Goal: Task Accomplishment & Management: Manage account settings

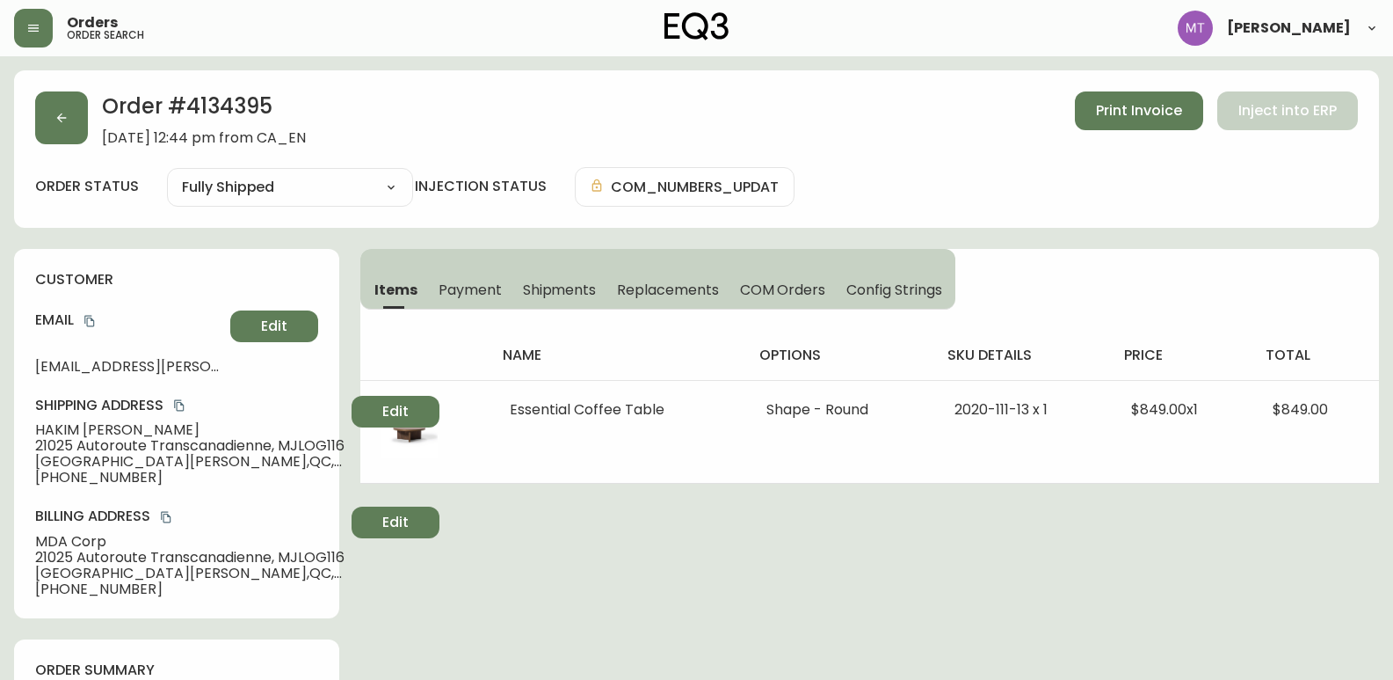
select select "FULLY_SHIPPED"
click at [55, 130] on button "button" at bounding box center [61, 117] width 53 height 53
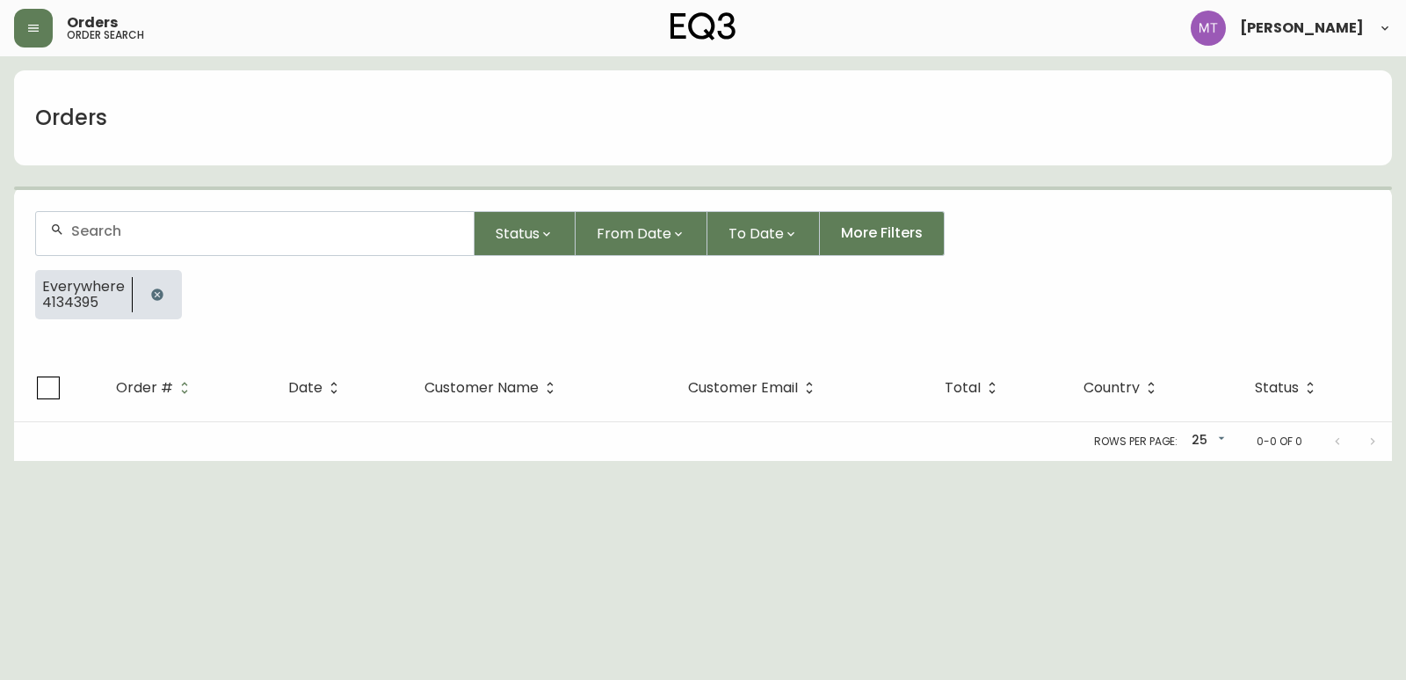
click at [158, 296] on icon "button" at bounding box center [156, 293] width 11 height 11
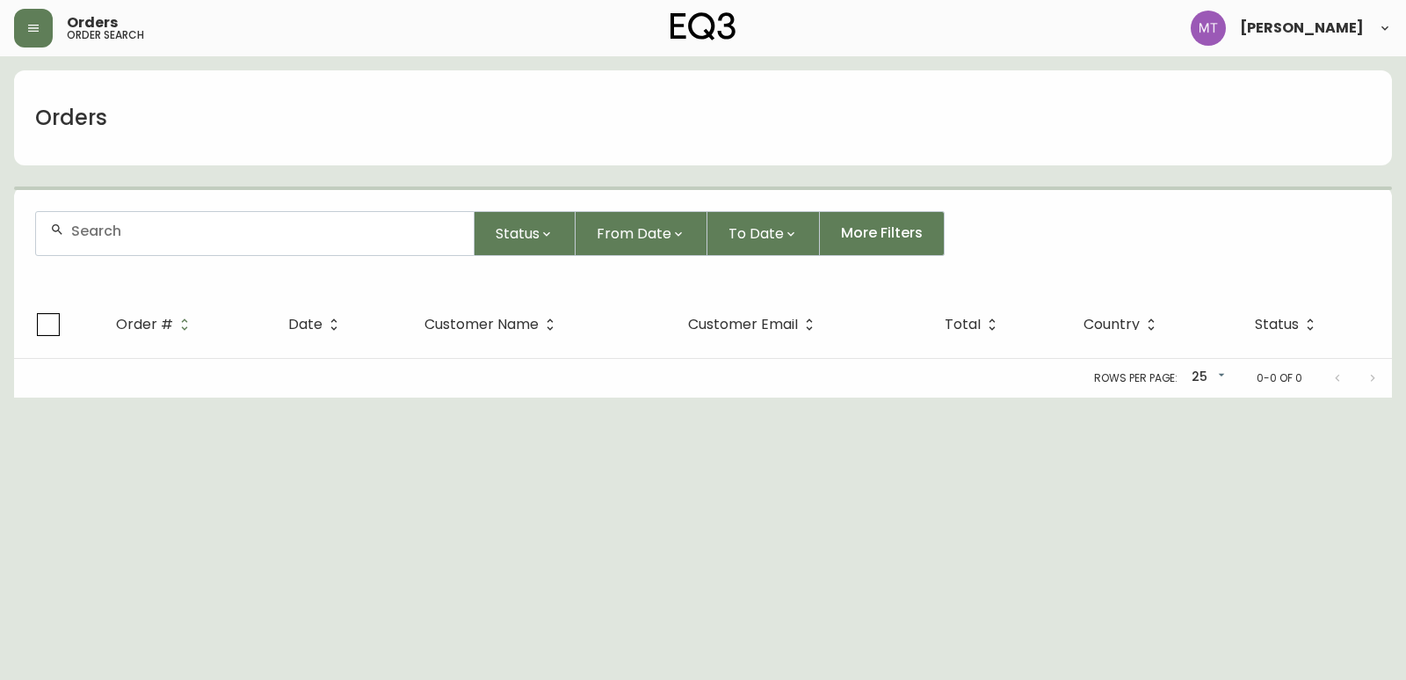
click at [163, 242] on div at bounding box center [255, 233] width 438 height 43
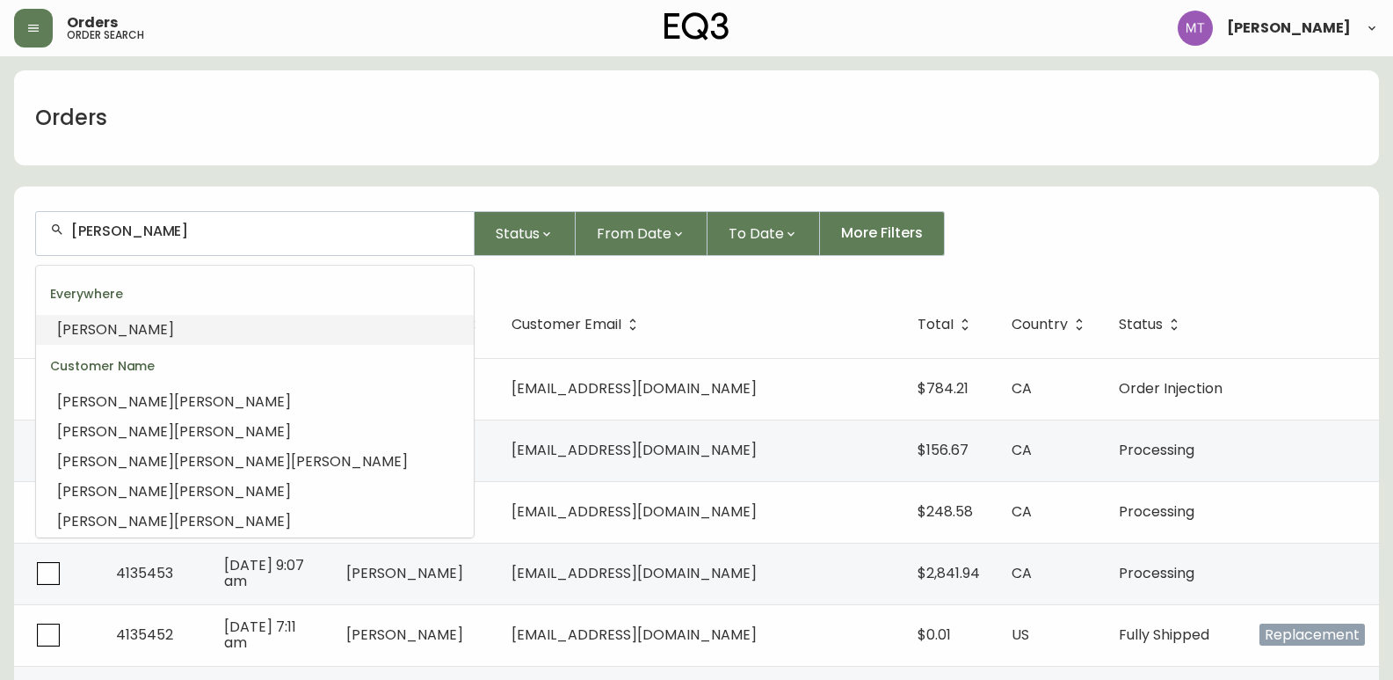
click at [161, 327] on li "[PERSON_NAME]" at bounding box center [255, 330] width 438 height 30
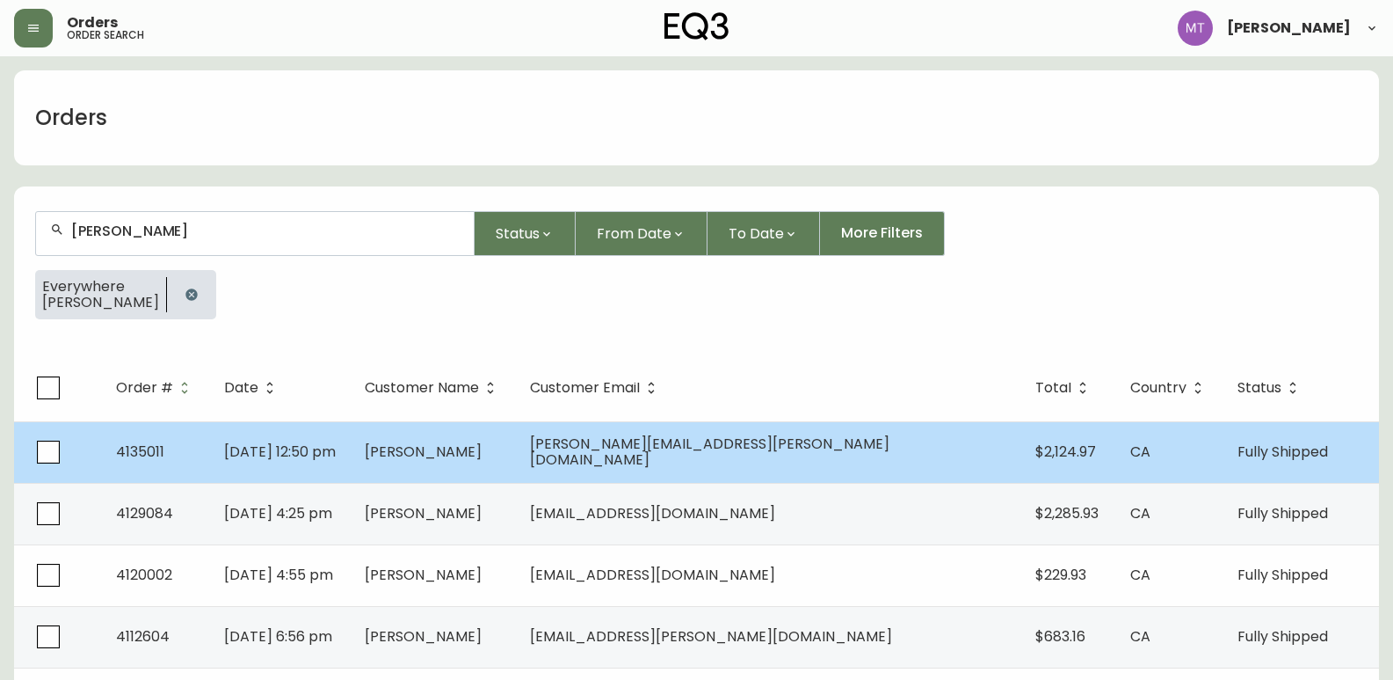
type input "[PERSON_NAME]"
click at [351, 456] on td "[DATE] 12:50 pm" at bounding box center [280, 452] width 141 height 62
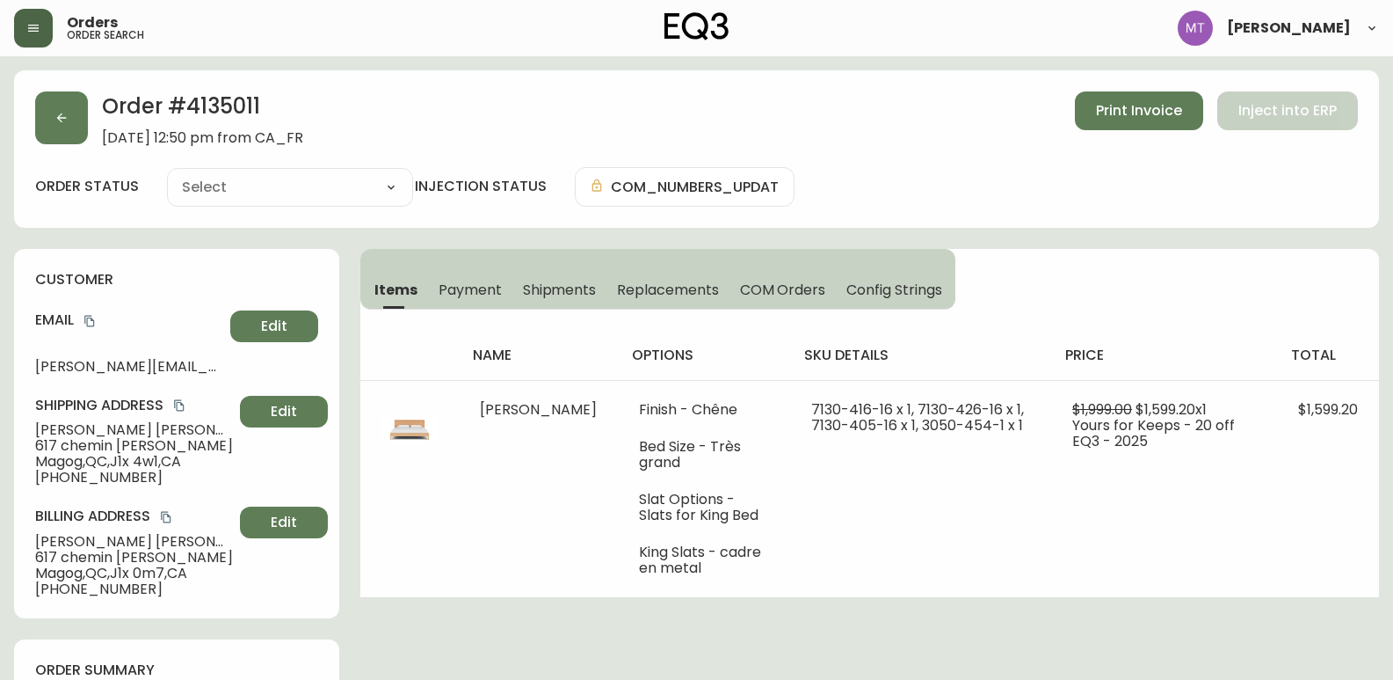
type input "Fully Shipped"
select select "FULLY_SHIPPED"
drag, startPoint x: 191, startPoint y: 107, endPoint x: 293, endPoint y: 107, distance: 102.0
click at [293, 107] on h2 "Order # 4135011" at bounding box center [202, 110] width 201 height 39
copy h2 "4135011"
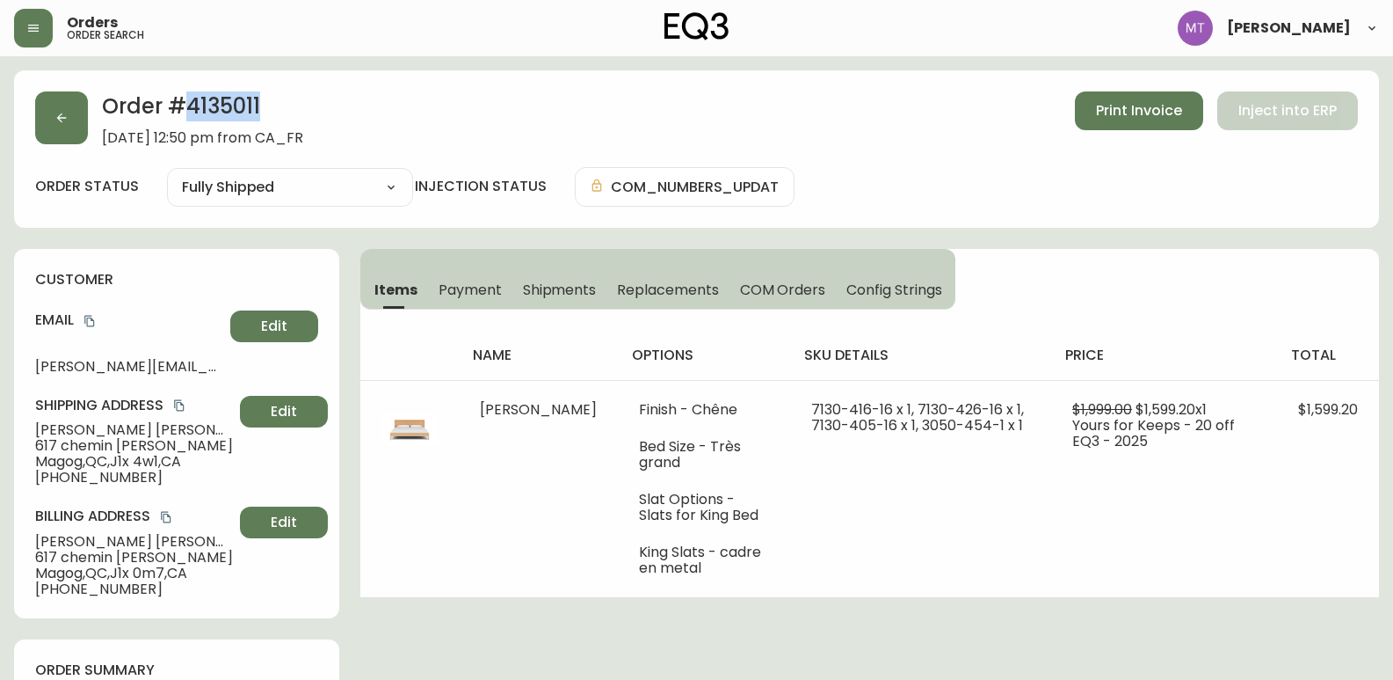
click at [91, 319] on icon "copy" at bounding box center [90, 321] width 12 height 12
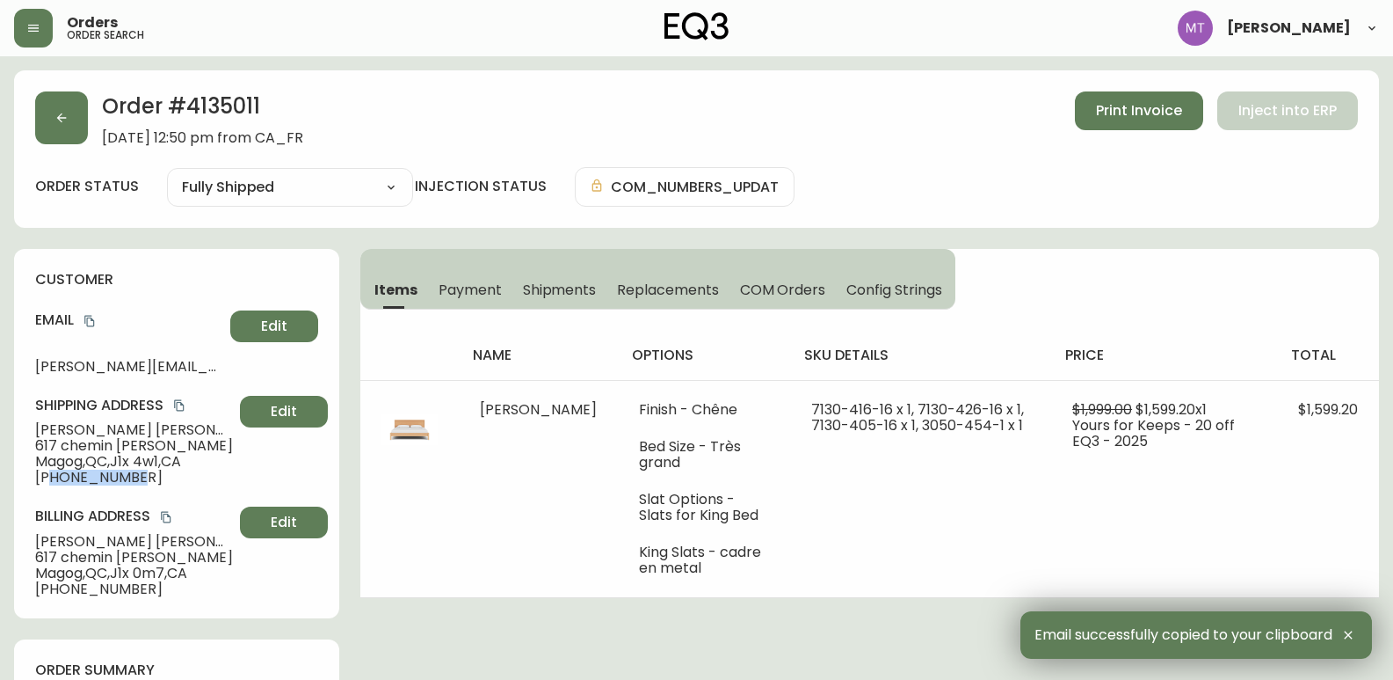
drag, startPoint x: 49, startPoint y: 476, endPoint x: 138, endPoint y: 481, distance: 88.9
click at [138, 481] on span "[PHONE_NUMBER]" at bounding box center [134, 477] width 198 height 16
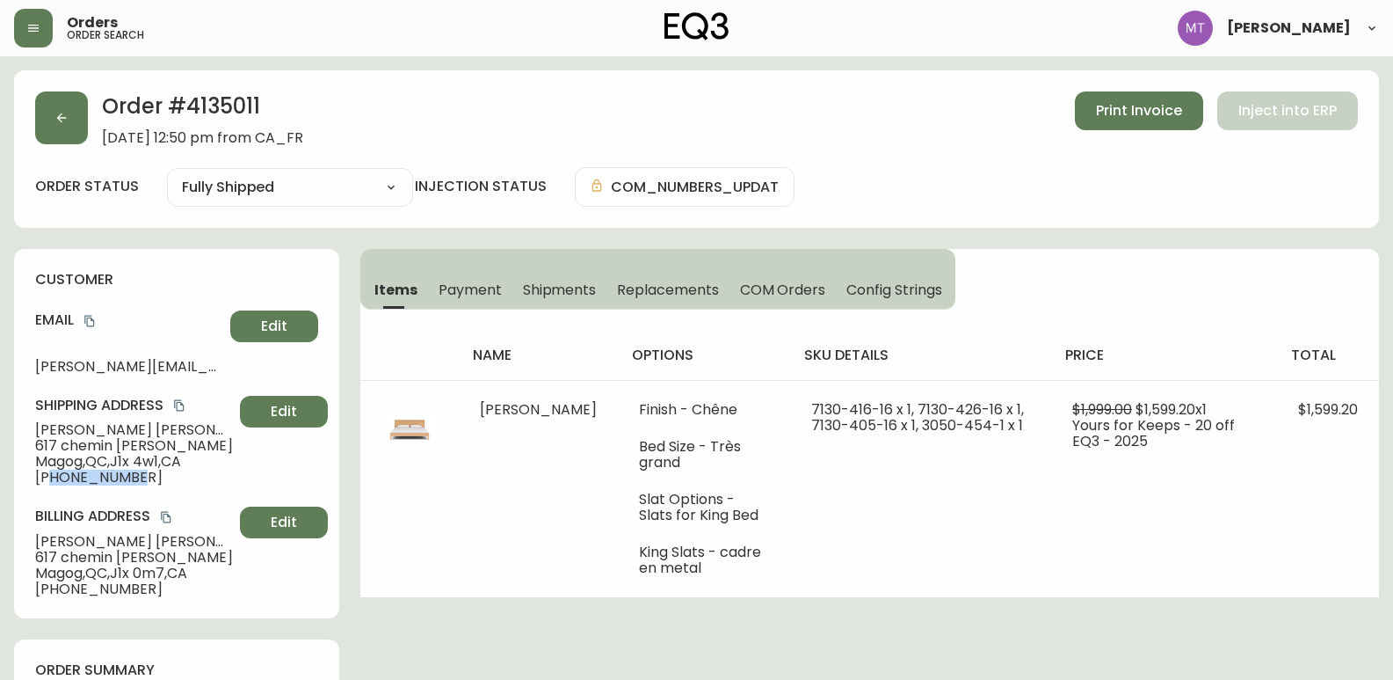
copy span "5148080411"
drag, startPoint x: 161, startPoint y: 425, endPoint x: 11, endPoint y: 420, distance: 150.4
click at [22, 430] on div "customer Email [PERSON_NAME][EMAIL_ADDRESS][PERSON_NAME][DOMAIN_NAME] Edit Ship…" at bounding box center [176, 433] width 325 height 369
copy span "[PERSON_NAME]"
click at [46, 122] on button "button" at bounding box center [61, 117] width 53 height 53
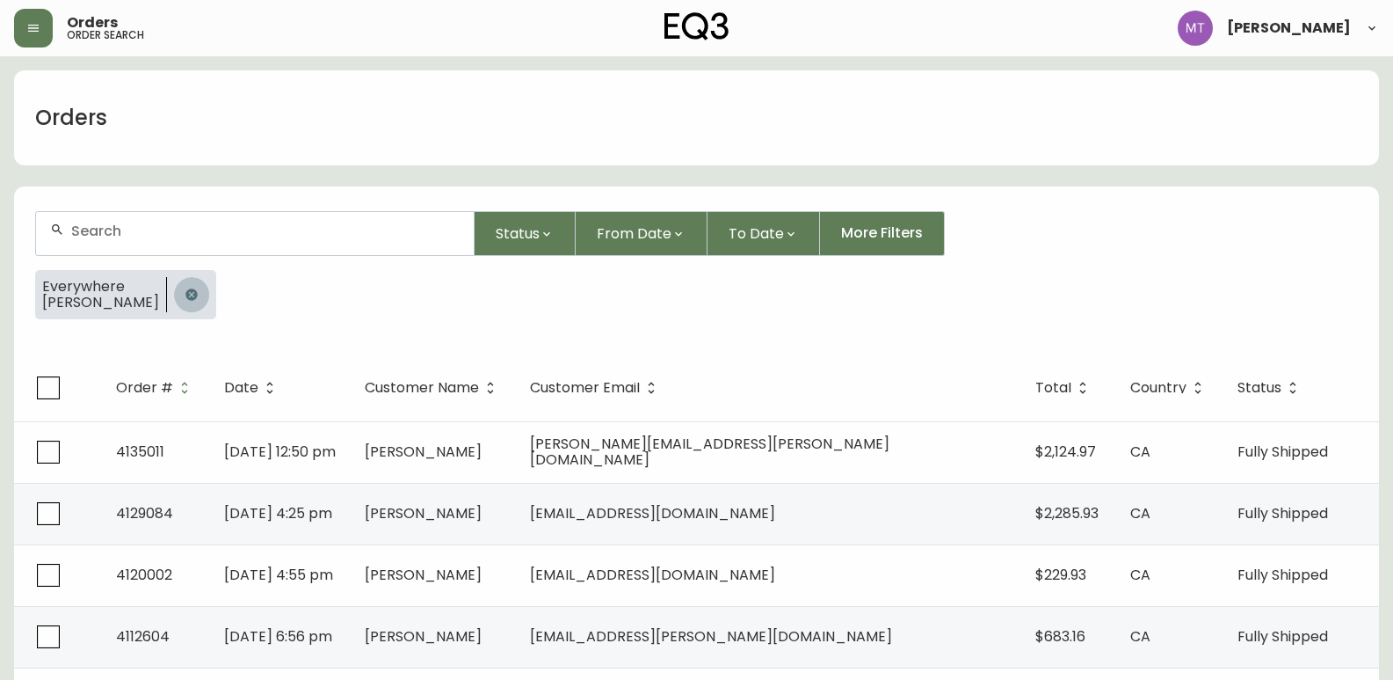
click at [174, 294] on button "button" at bounding box center [191, 294] width 35 height 35
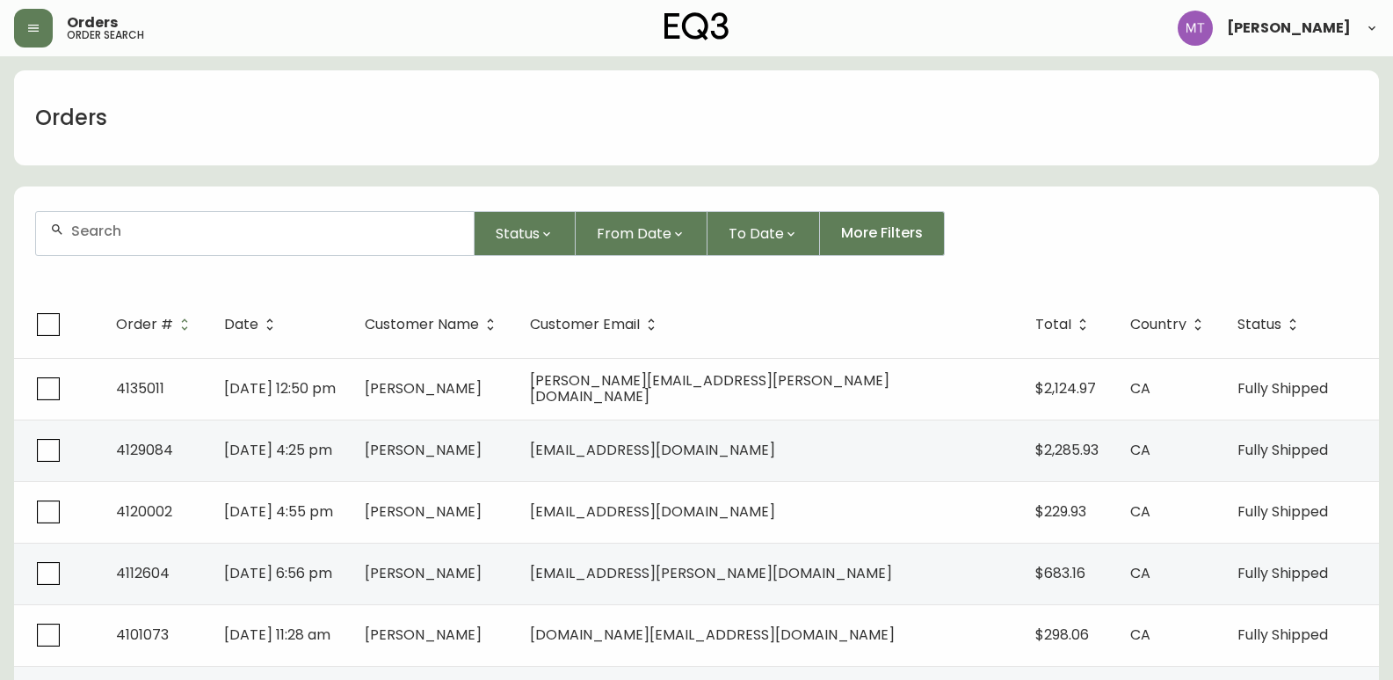
click at [151, 250] on div at bounding box center [255, 233] width 438 height 43
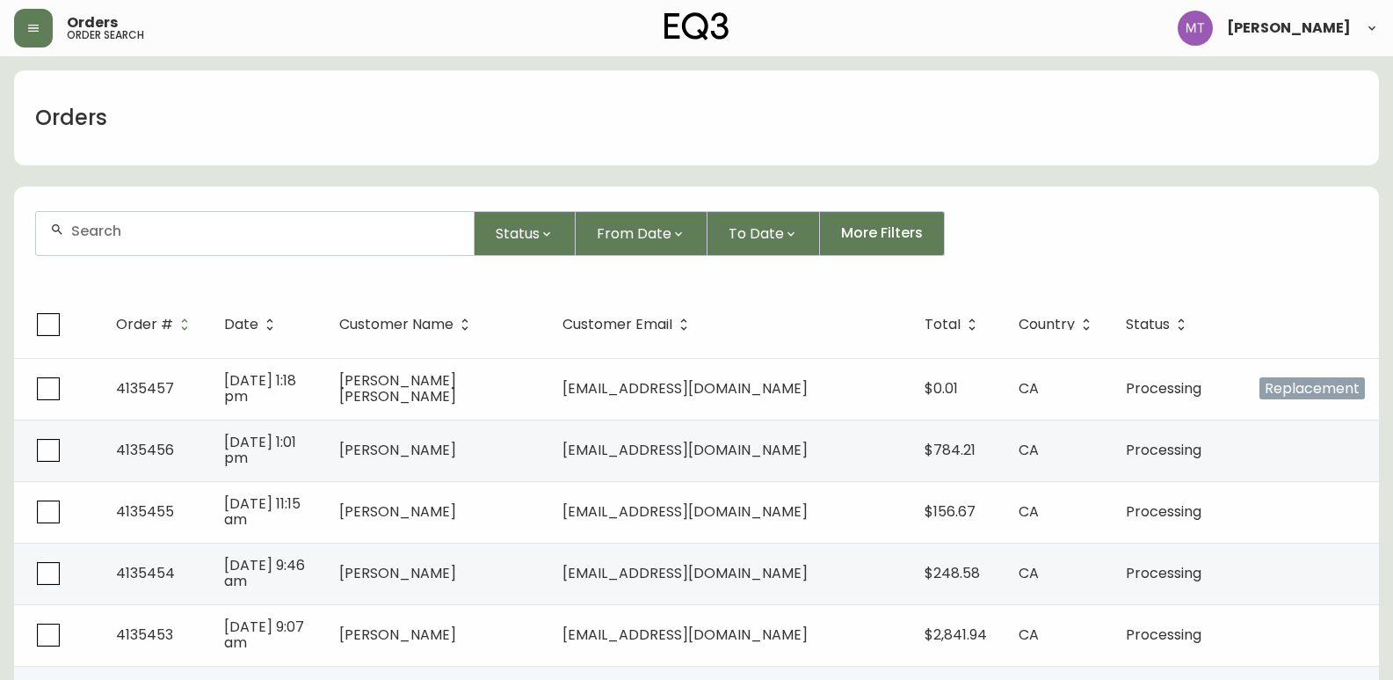
paste input "4130046"
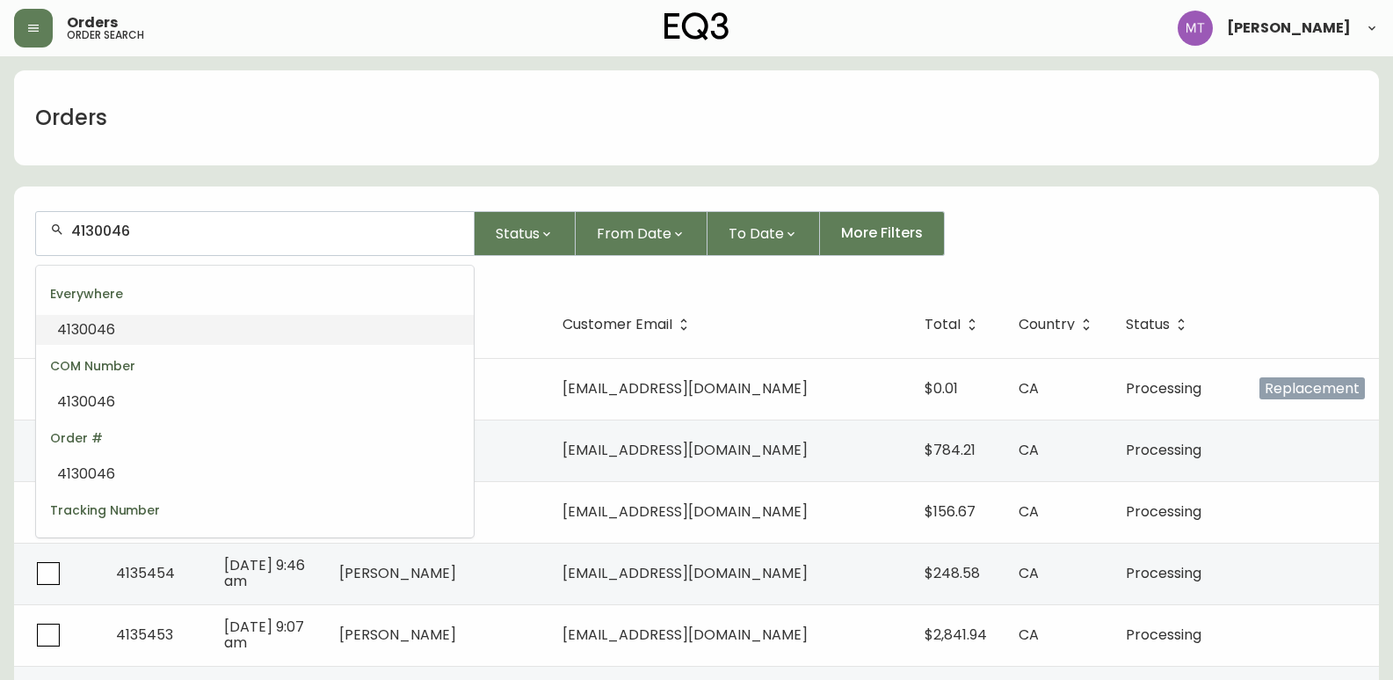
click at [156, 317] on li "4130046" at bounding box center [255, 330] width 438 height 30
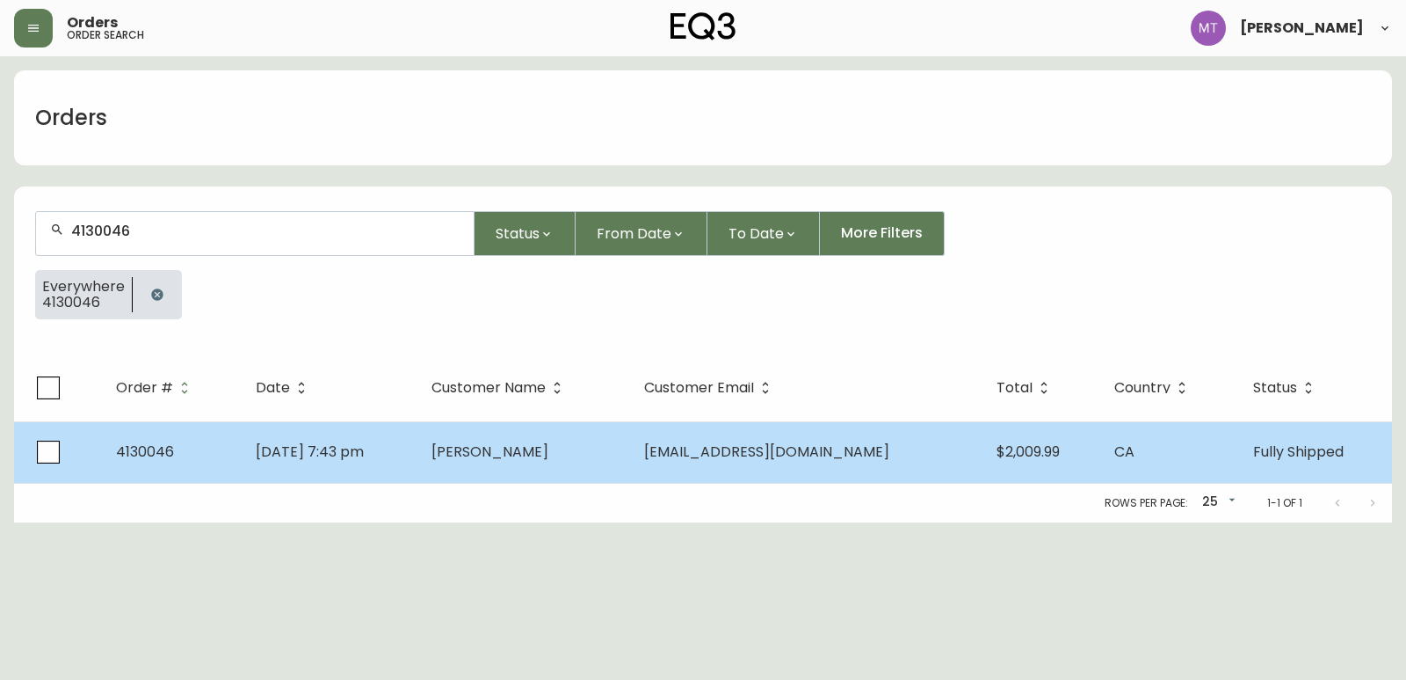
type input "4130046"
click at [631, 457] on td "[PERSON_NAME]" at bounding box center [525, 452] width 214 height 62
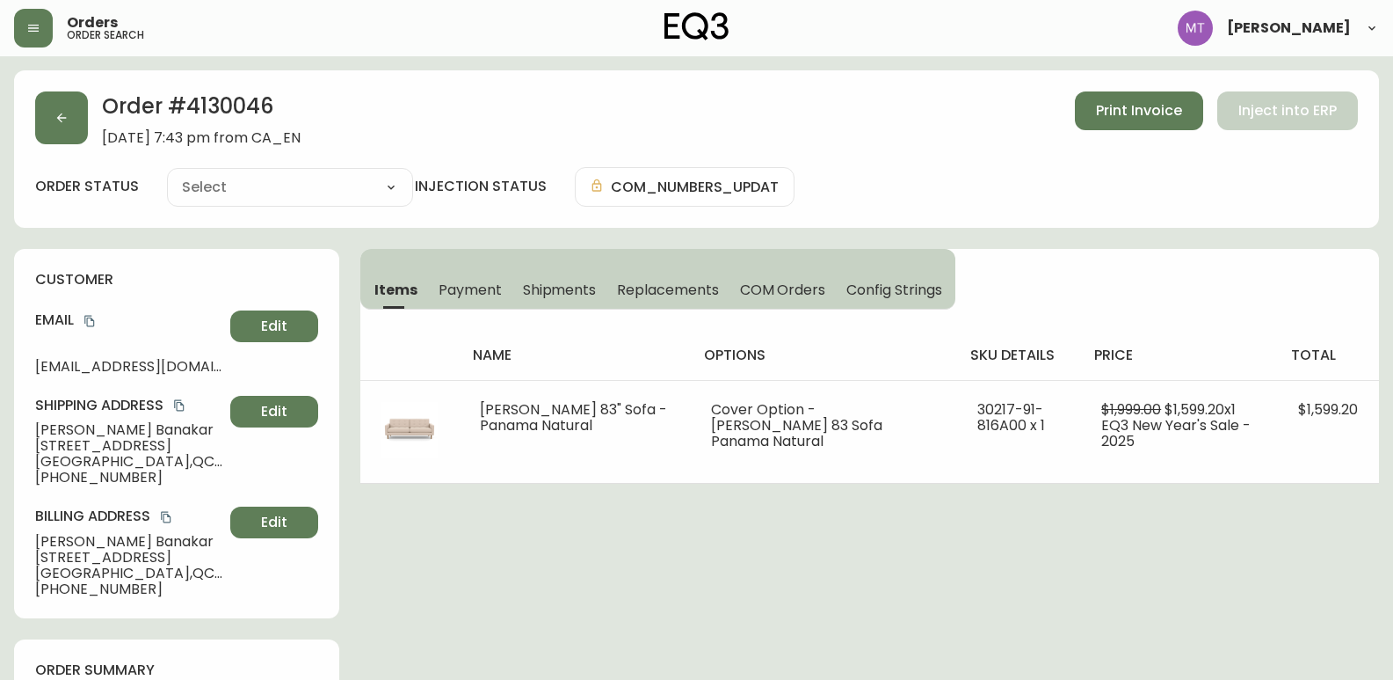
type input "Fully Shipped"
select select "FULLY_SHIPPED"
click at [58, 101] on button "button" at bounding box center [61, 117] width 53 height 53
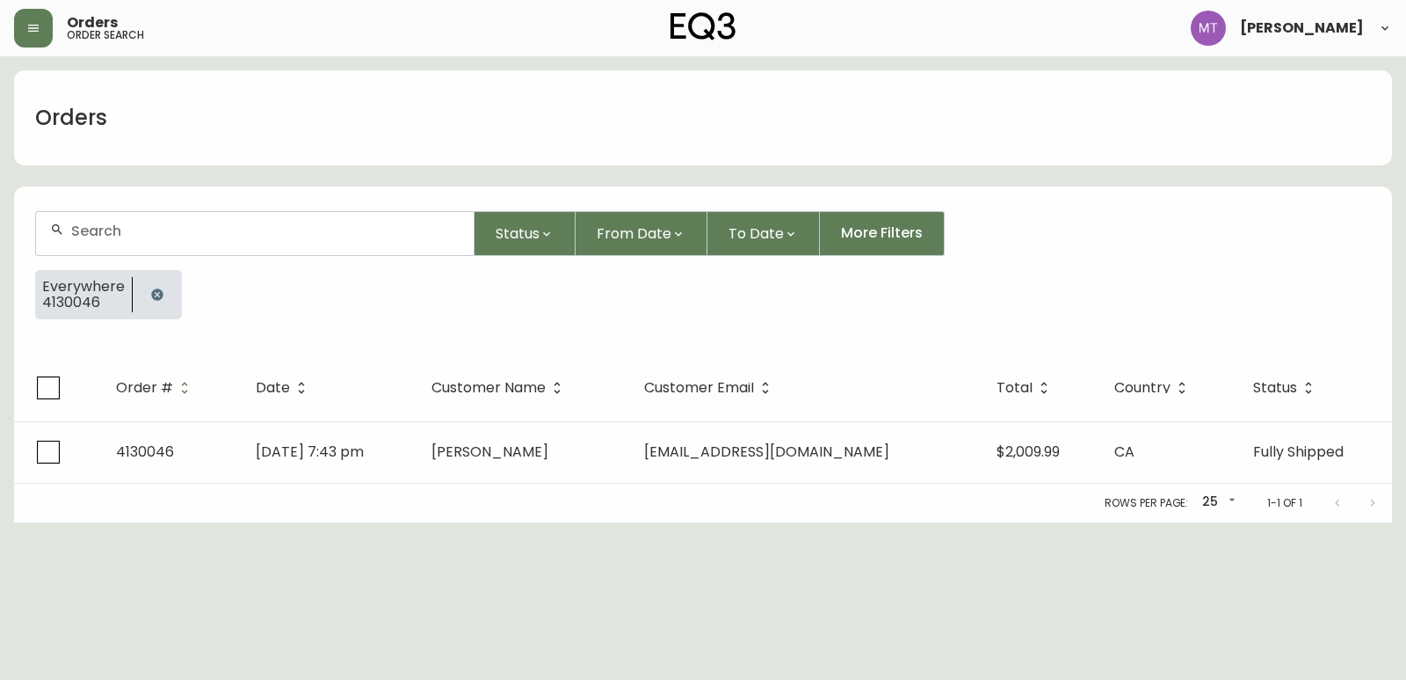
click at [160, 295] on icon "button" at bounding box center [156, 293] width 11 height 11
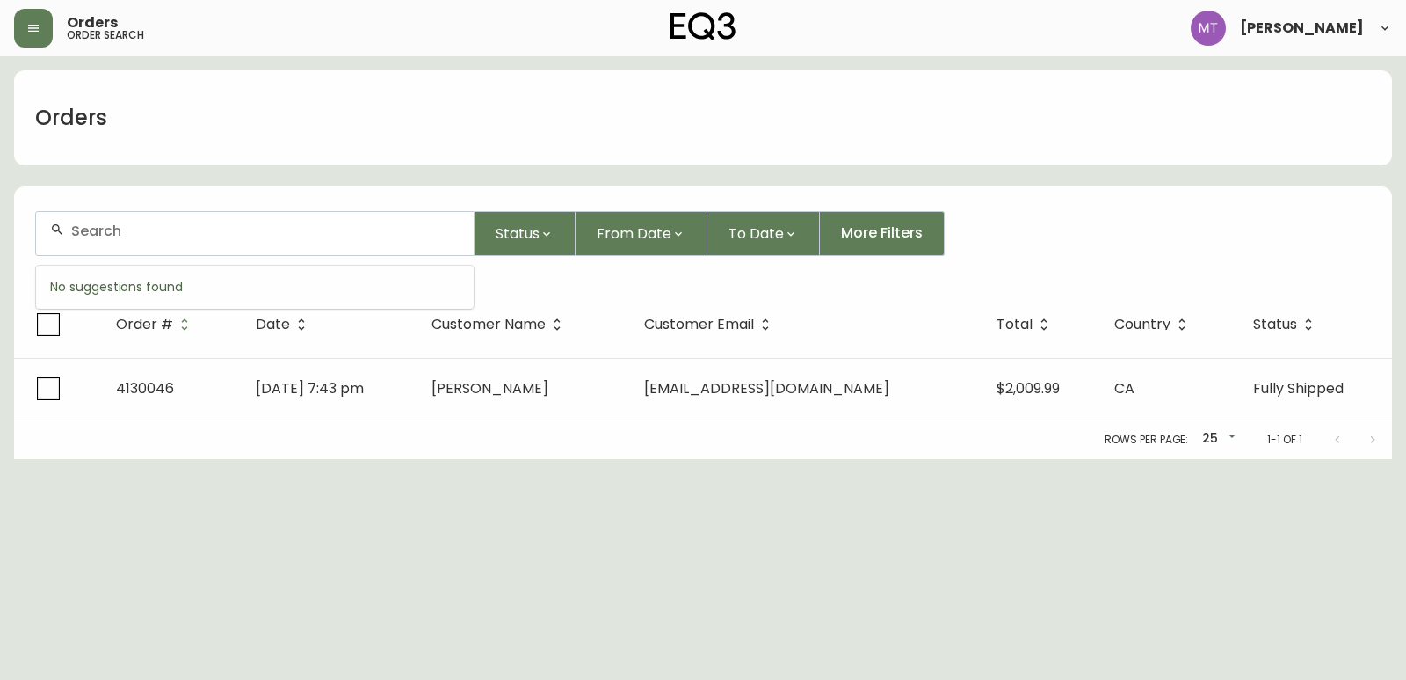
click at [151, 230] on input "text" at bounding box center [265, 230] width 389 height 17
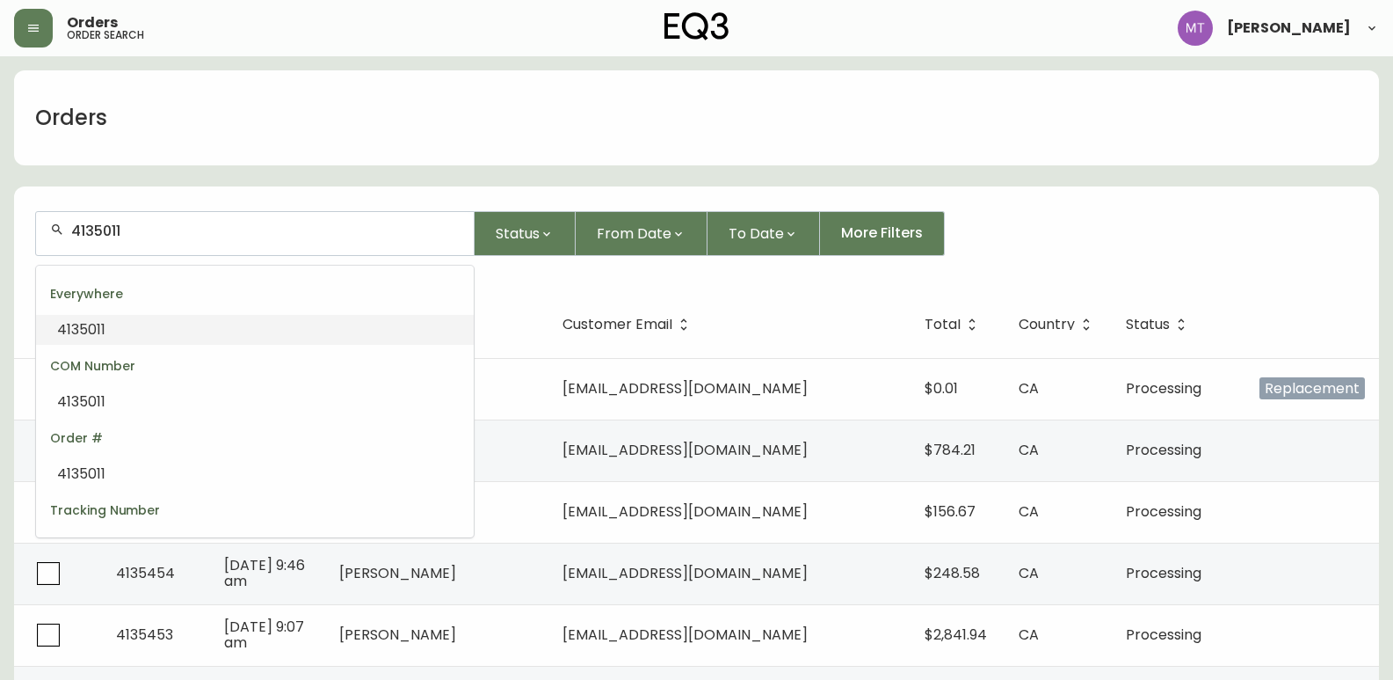
click at [121, 329] on li "4135011" at bounding box center [255, 330] width 438 height 30
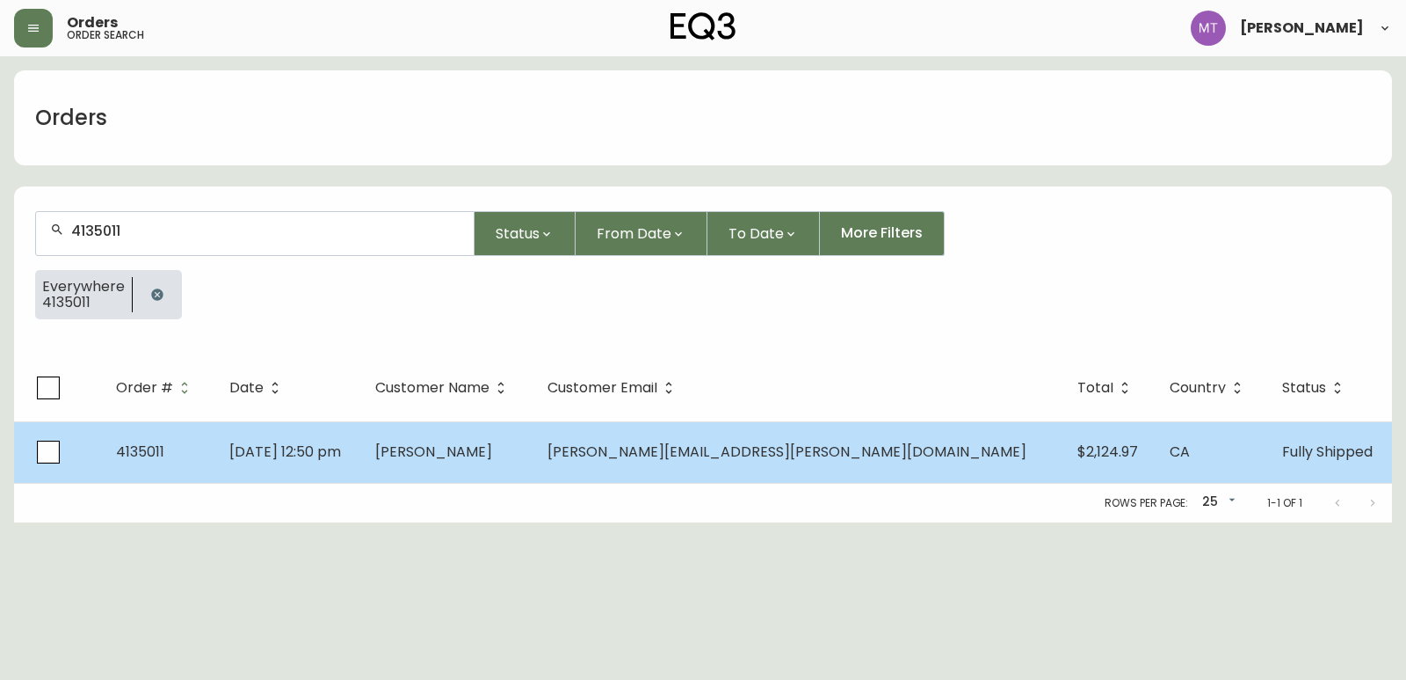
type input "4135011"
click at [534, 454] on td "[PERSON_NAME]" at bounding box center [447, 452] width 172 height 62
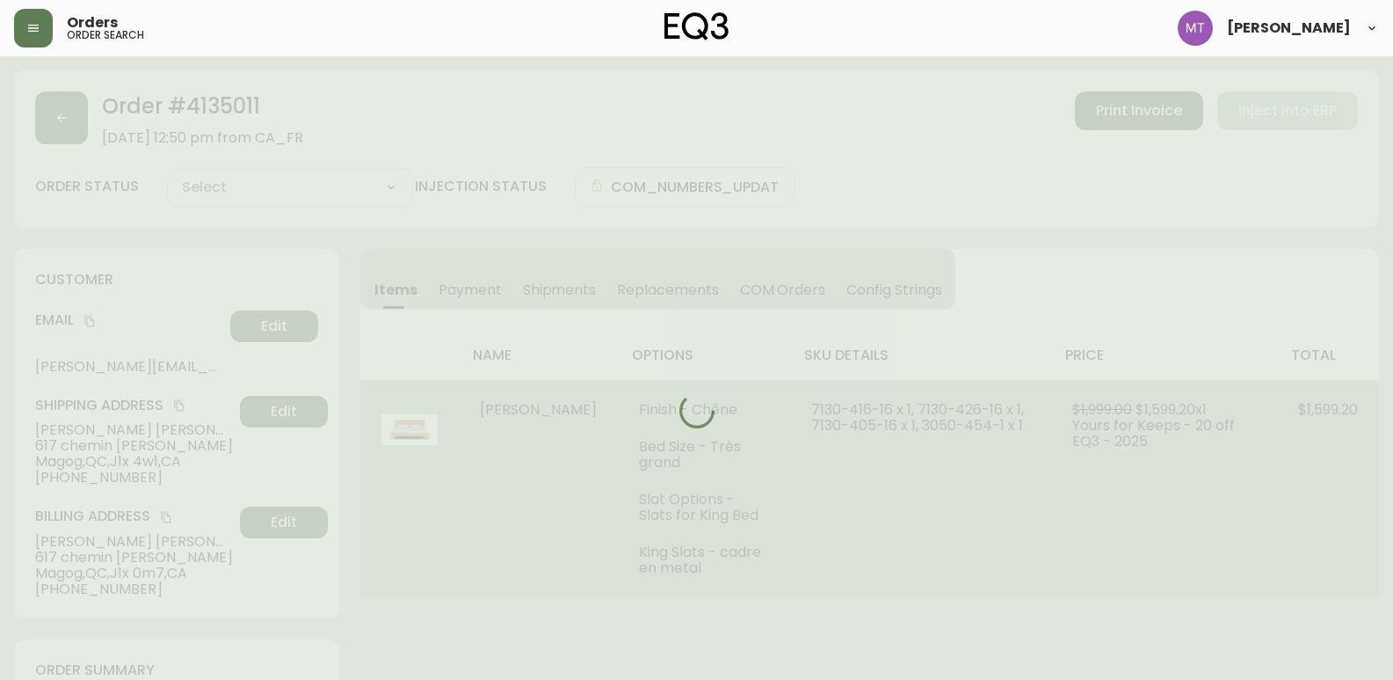
type input "Fully Shipped"
select select "FULLY_SHIPPED"
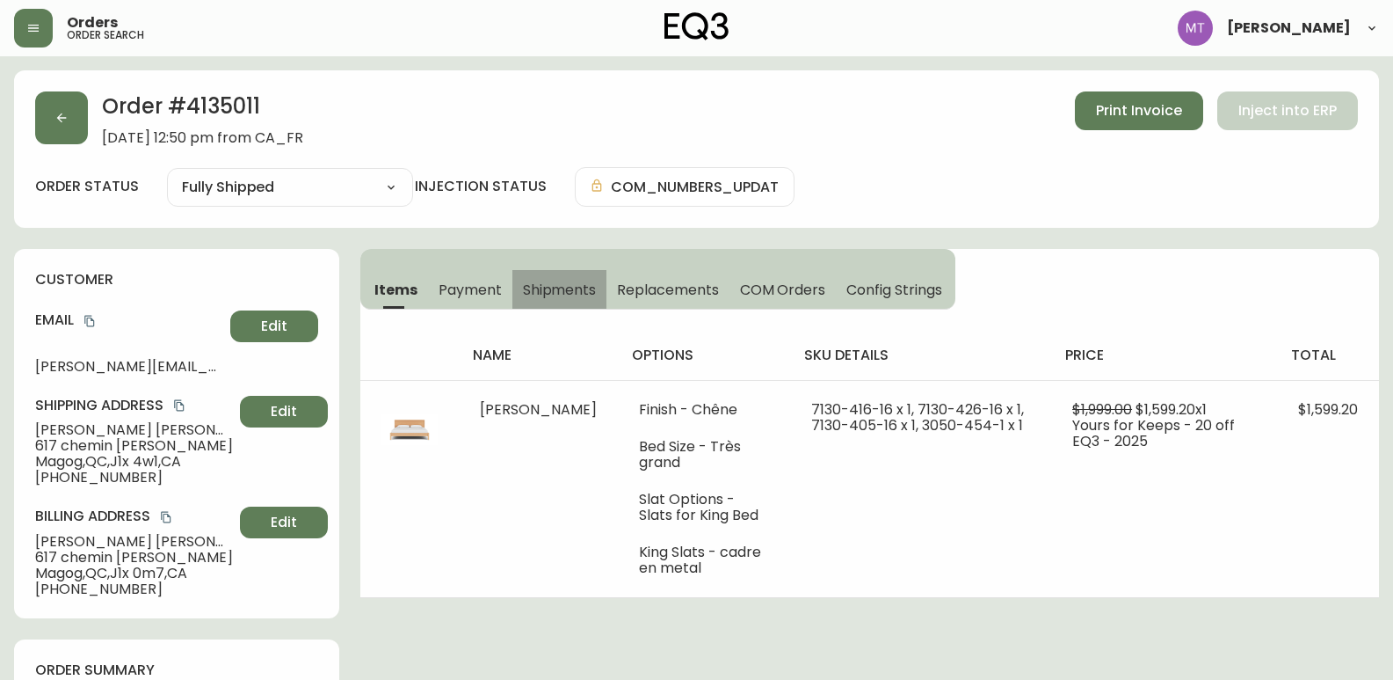
click at [538, 282] on span "Shipments" at bounding box center [560, 289] width 74 height 18
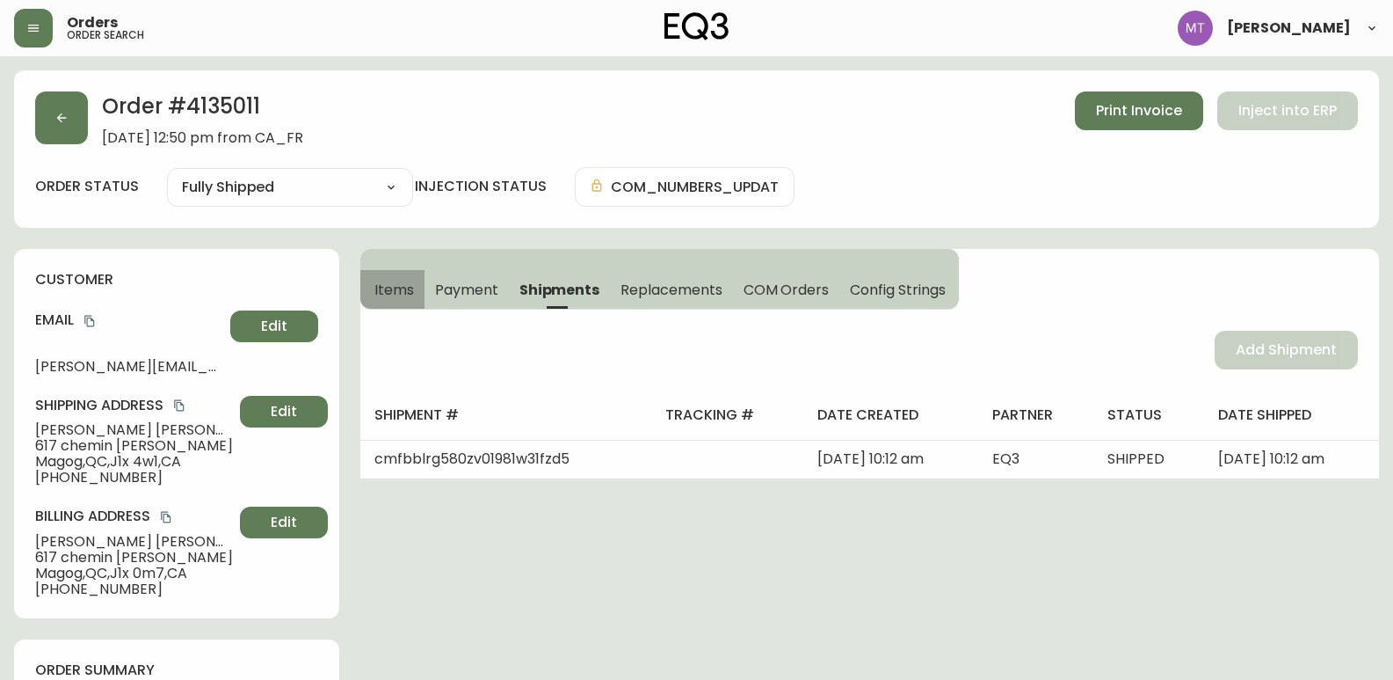
click at [398, 284] on span "Items" at bounding box center [394, 289] width 40 height 18
